Goal: Information Seeking & Learning: Find specific fact

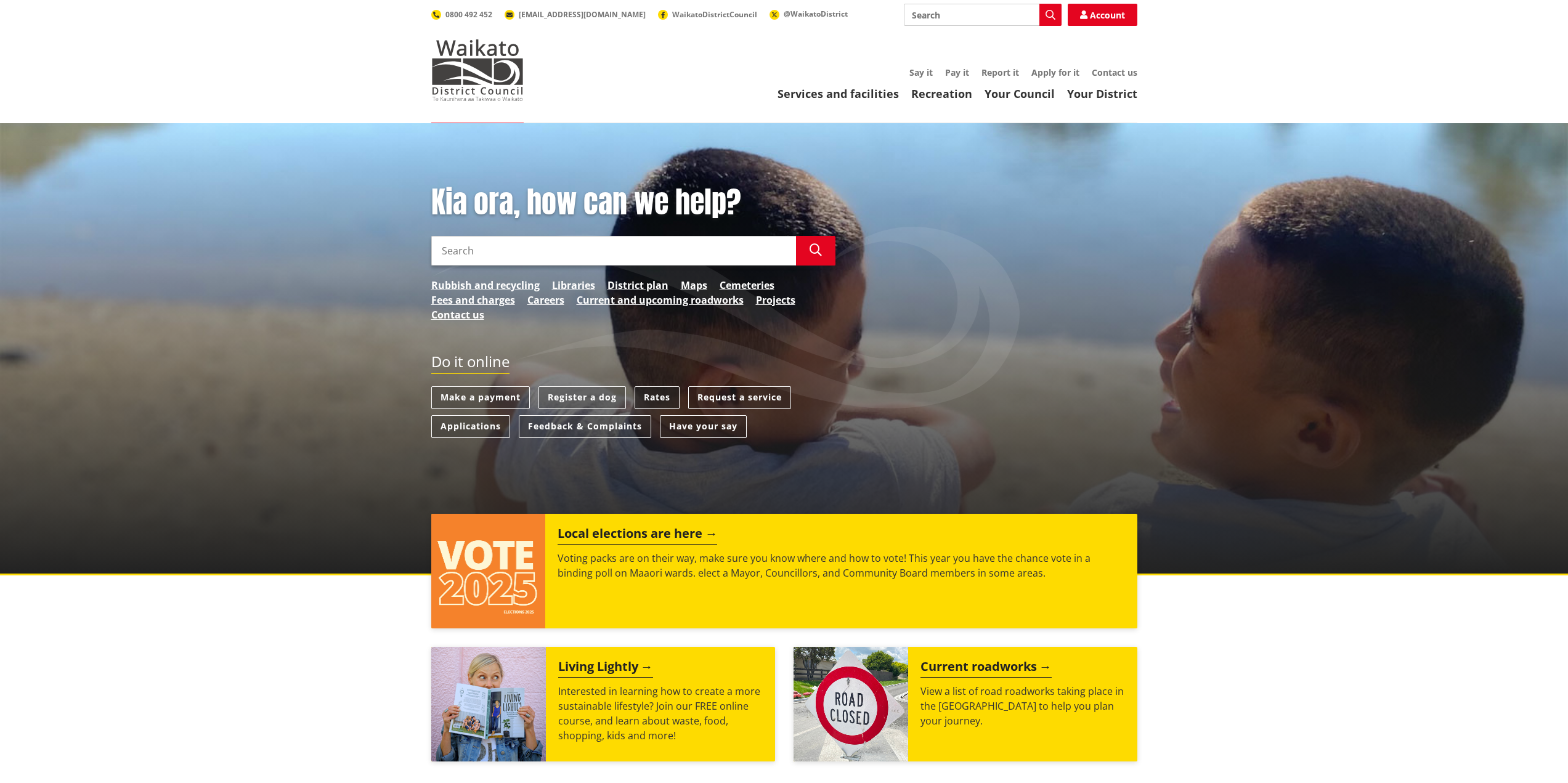
click at [665, 395] on link "Rates" at bounding box center [657, 397] width 45 height 23
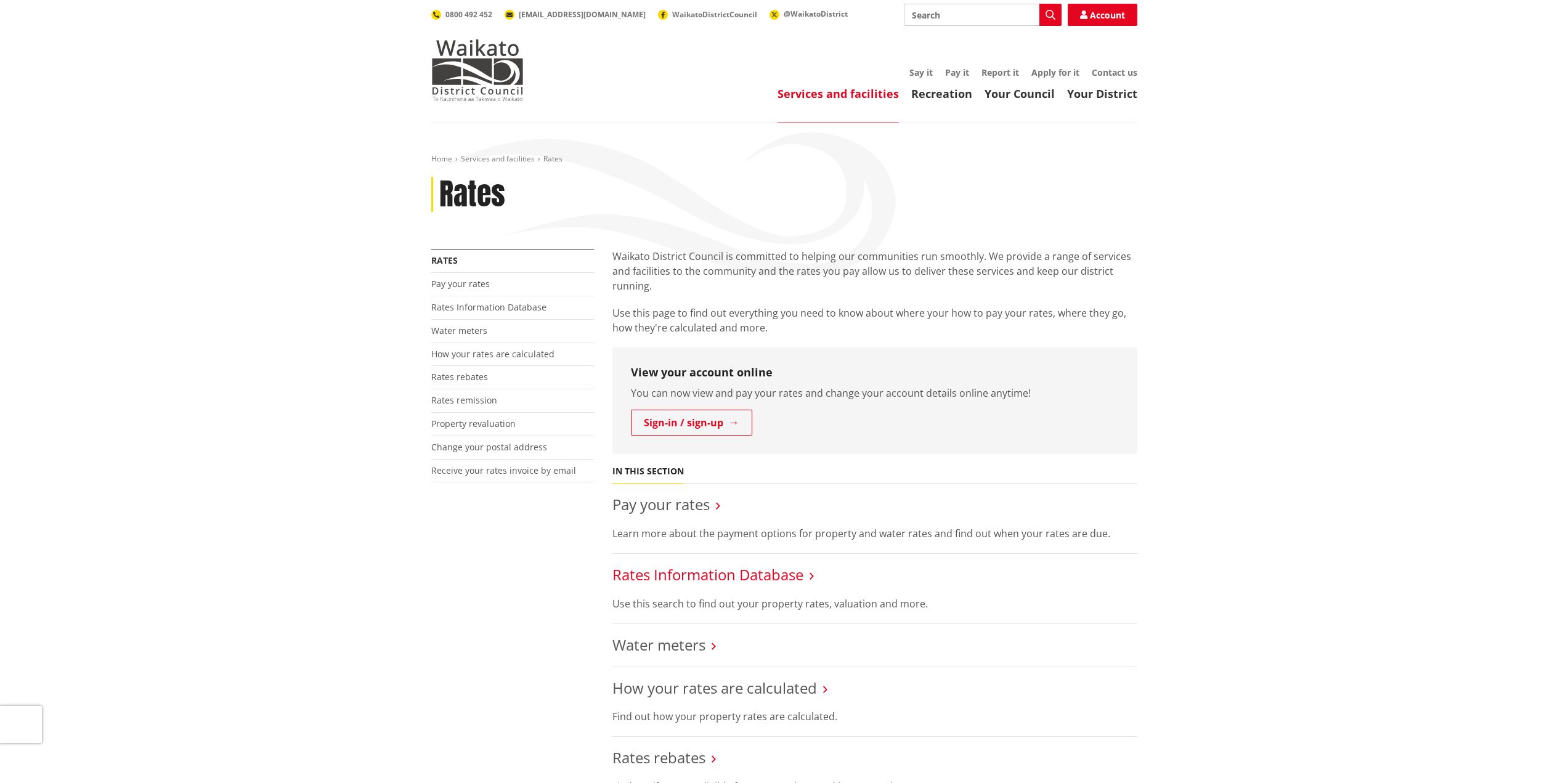
click at [754, 569] on link "Rates Information Database" at bounding box center [708, 575] width 191 height 21
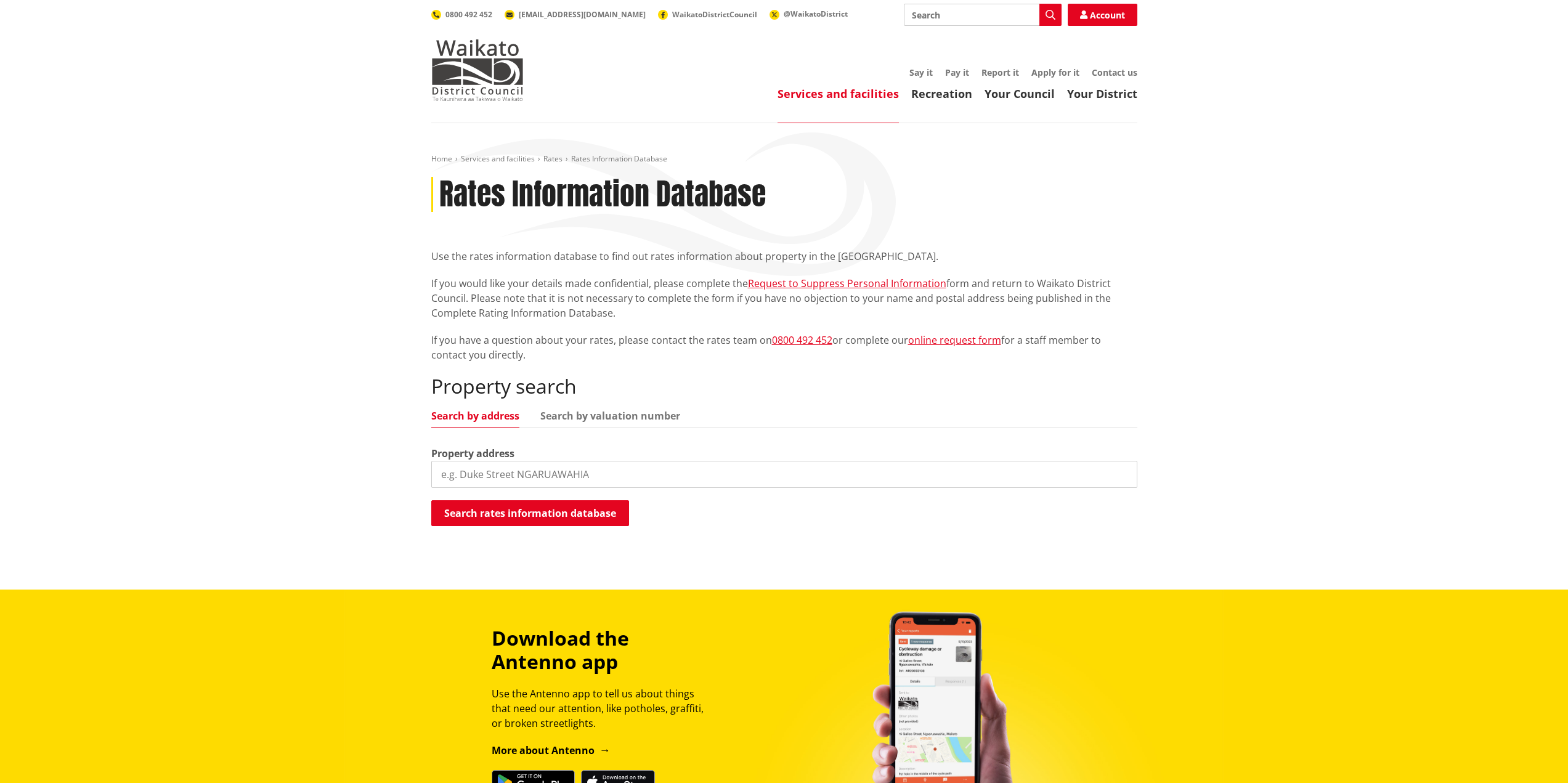
click at [603, 473] on input "search" at bounding box center [784, 474] width 706 height 27
paste input "347A Bedford Road"
type input "347A Bedford Road"
click at [572, 518] on button "Search rates information database" at bounding box center [530, 513] width 198 height 26
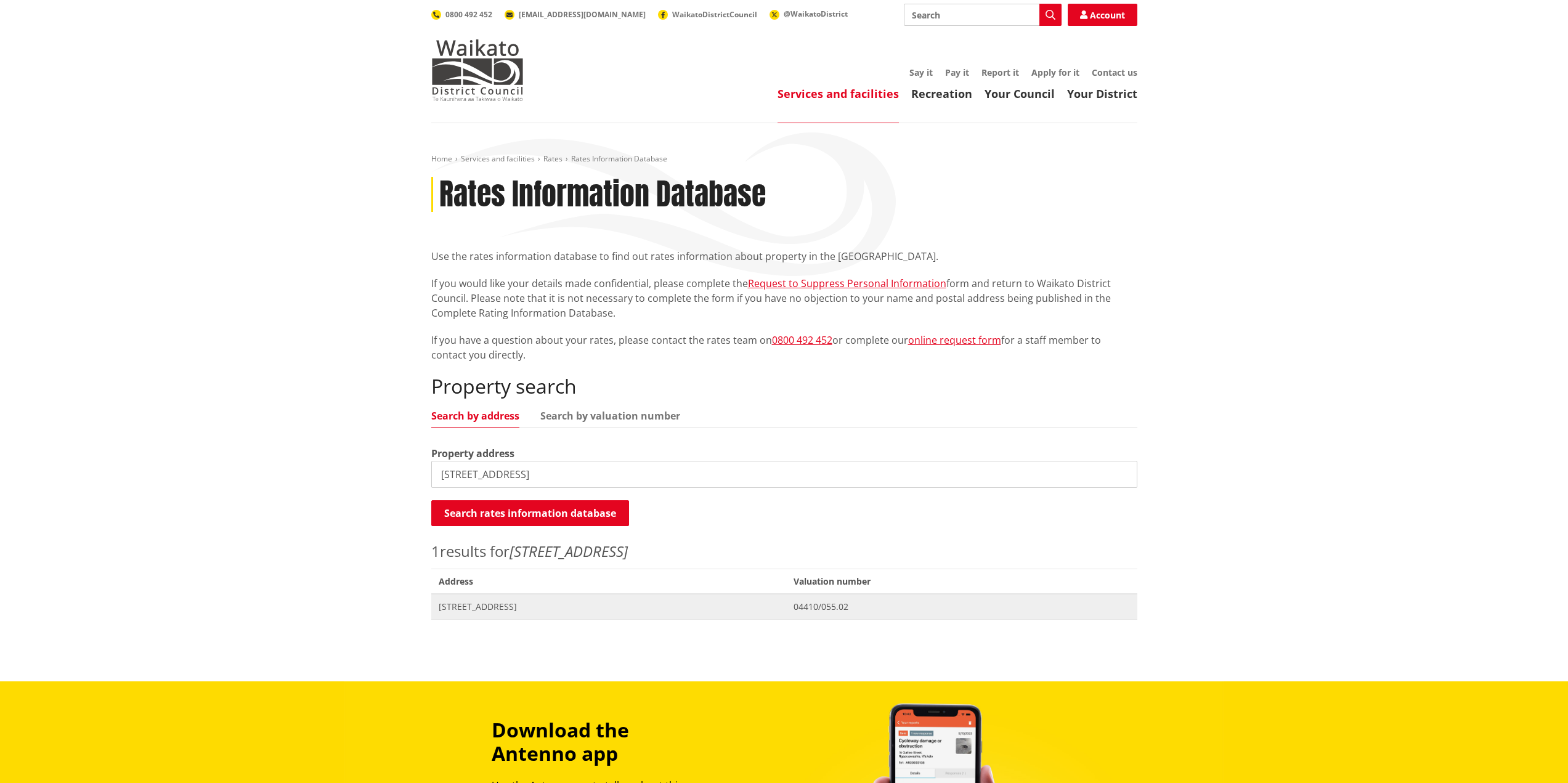
click at [498, 609] on span "347A Bedford Road TE KOWHAI" at bounding box center [608, 606] width 341 height 12
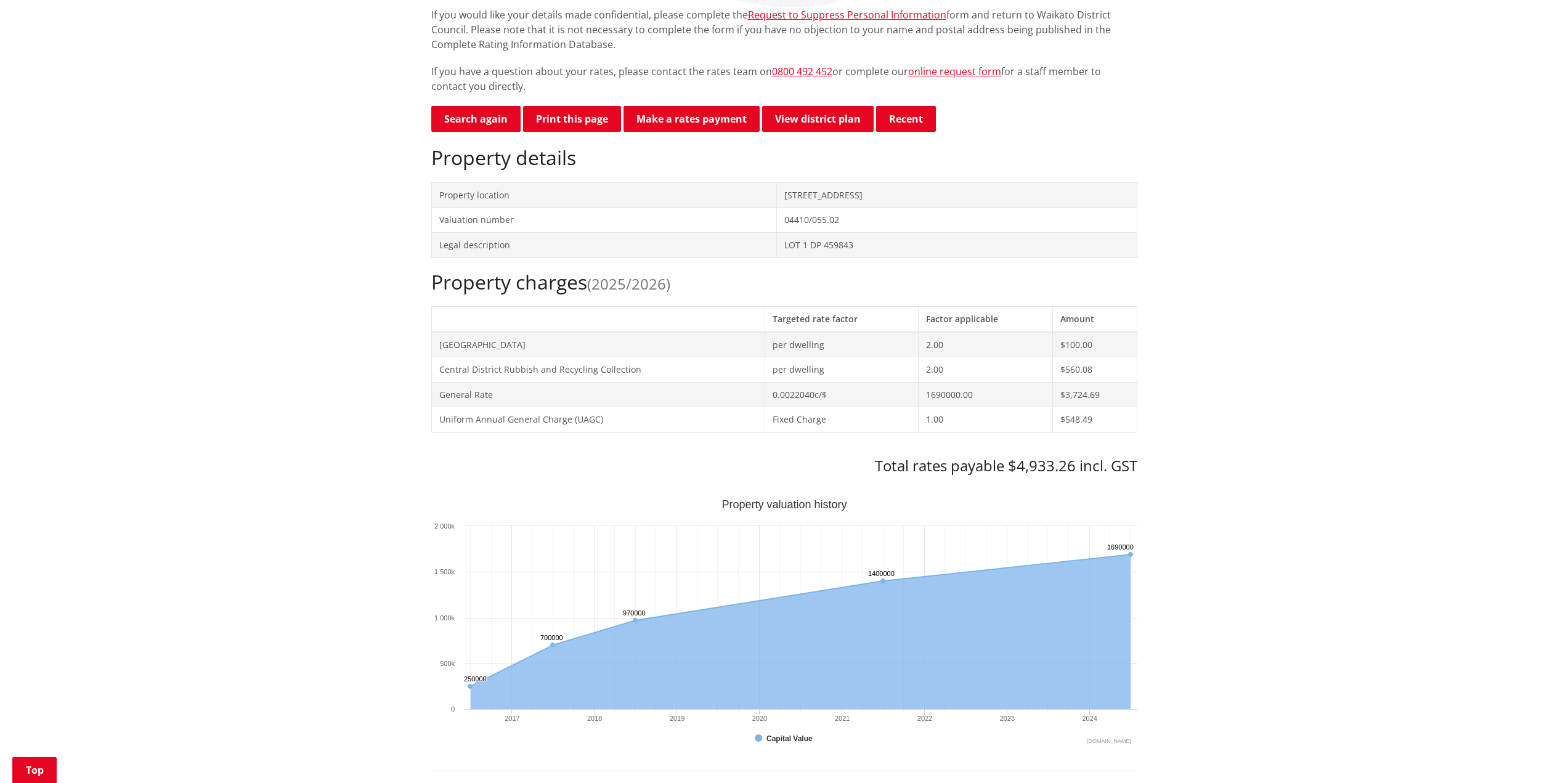
scroll to position [246, 0]
